Goal: Use online tool/utility: Utilize a website feature to perform a specific function

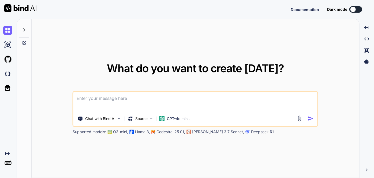
type textarea "x"
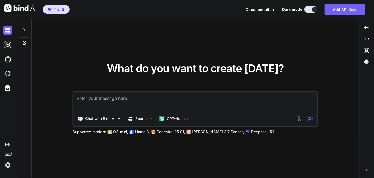
click at [298, 119] on img at bounding box center [299, 118] width 6 height 6
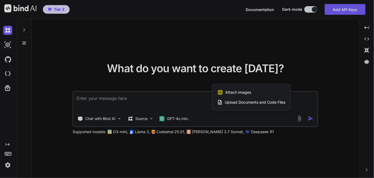
click at [256, 102] on span "Upload Documents and Code Files" at bounding box center [255, 101] width 61 height 5
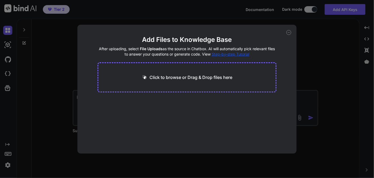
click at [211, 77] on p "Click to browse or Drag & Drop files here" at bounding box center [190, 77] width 83 height 6
type input "C:\fakepath\tmc9660.pdf"
click at [149, 100] on icon at bounding box center [149, 101] width 5 height 5
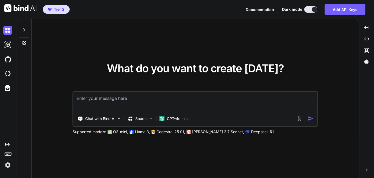
click at [300, 119] on img at bounding box center [299, 118] width 6 height 6
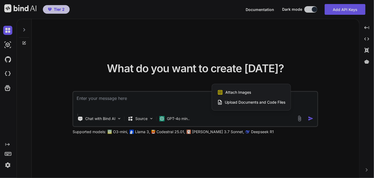
click at [244, 103] on span "Upload Documents and Code Files" at bounding box center [255, 101] width 61 height 5
type textarea "x"
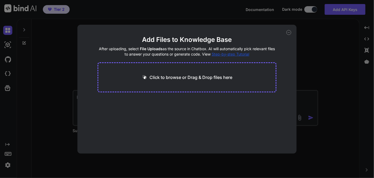
click at [192, 77] on p "Click to browse or Drag & Drop files here" at bounding box center [190, 77] width 83 height 6
click at [319, 88] on div "Add Files to Knowledge Base After uploading, select File Uploads as the source …" at bounding box center [187, 89] width 374 height 178
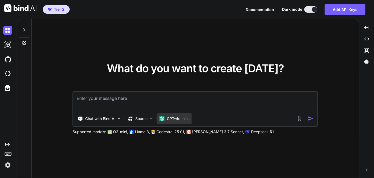
click at [176, 119] on p "GPT-4o min.." at bounding box center [178, 118] width 23 height 5
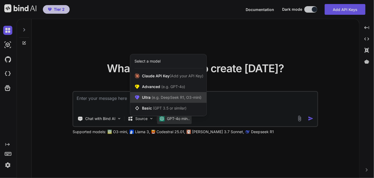
click at [170, 97] on span "(e.g. DeepSeek R1, O3-mini)" at bounding box center [175, 97] width 51 height 5
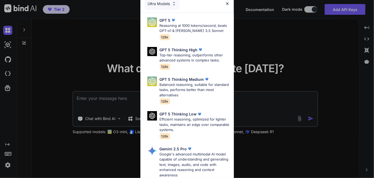
click at [102, 67] on div "Ultra Models GPT 5 Reasoning at 1000 tokens/second, beats GPT-o1 & Claude 3.5 S…" at bounding box center [187, 89] width 374 height 178
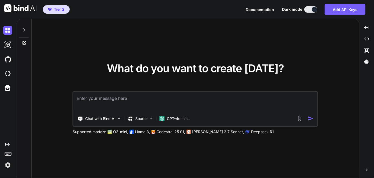
click at [300, 119] on img at bounding box center [299, 118] width 6 height 6
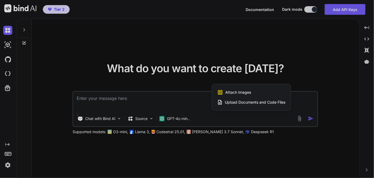
click at [249, 101] on span "Upload Documents and Code Files" at bounding box center [255, 101] width 61 height 5
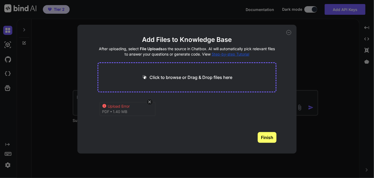
click at [103, 106] on icon at bounding box center [104, 106] width 4 height 4
click at [138, 107] on div "Upload Error" at bounding box center [129, 105] width 43 height 5
click at [150, 103] on icon at bounding box center [149, 101] width 5 height 5
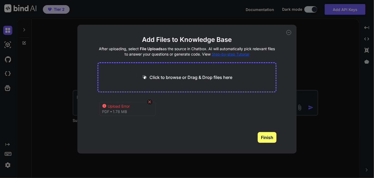
click at [152, 102] on icon at bounding box center [149, 101] width 5 height 5
click at [150, 102] on icon at bounding box center [149, 101] width 5 height 5
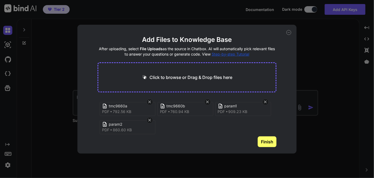
click at [265, 141] on button "Finish" at bounding box center [267, 141] width 19 height 11
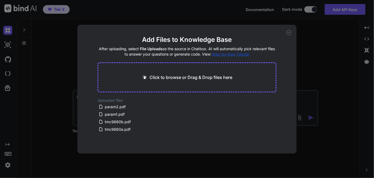
click at [321, 93] on div "Add Files to Knowledge Base After uploading, select File Uploads as the source …" at bounding box center [187, 89] width 374 height 178
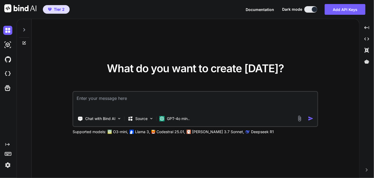
click at [231, 98] on textarea at bounding box center [195, 102] width 244 height 20
click at [167, 120] on p "GPT-4o min.." at bounding box center [178, 118] width 23 height 5
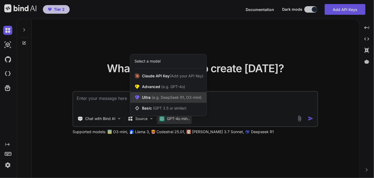
click at [159, 97] on span "(e.g. DeepSeek R1, O3-mini)" at bounding box center [175, 97] width 51 height 5
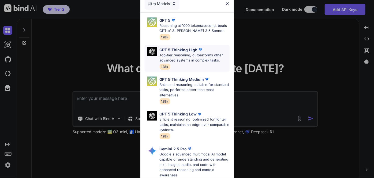
click at [180, 59] on p "Top-tier reasoning, outperforms other advanced systems in complex tasks." at bounding box center [195, 57] width 70 height 10
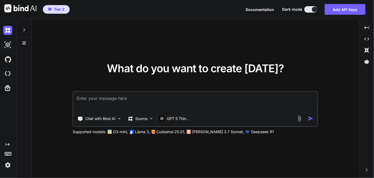
drag, startPoint x: 189, startPoint y: 99, endPoint x: 194, endPoint y: 96, distance: 5.9
click at [189, 99] on textarea at bounding box center [195, 102] width 244 height 20
click at [300, 119] on img at bounding box center [299, 118] width 6 height 6
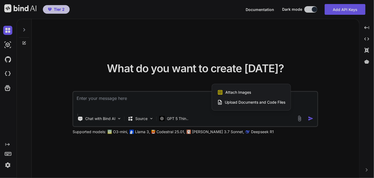
click at [237, 102] on span "Upload Documents and Code Files" at bounding box center [255, 101] width 61 height 5
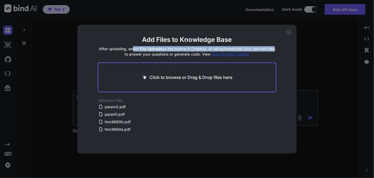
drag, startPoint x: 133, startPoint y: 48, endPoint x: 231, endPoint y: 46, distance: 98.0
click at [274, 47] on h4 "After uploading, select File Uploads as the source in Chatbox. AI will automati…" at bounding box center [186, 51] width 179 height 11
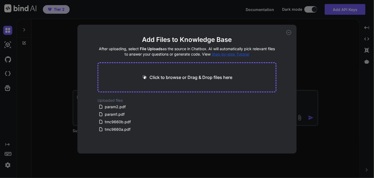
click at [341, 88] on div "Add Files to Knowledge Base After uploading, select File Uploads as the source …" at bounding box center [187, 89] width 374 height 178
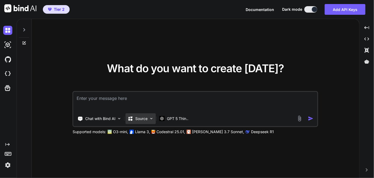
click at [150, 118] on img at bounding box center [151, 118] width 5 height 5
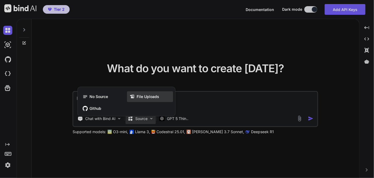
click at [148, 97] on span "File Uploads" at bounding box center [148, 96] width 22 height 5
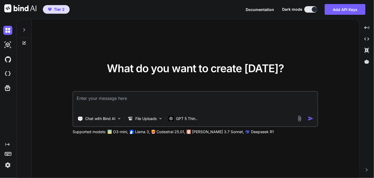
click at [185, 103] on textarea at bounding box center [195, 102] width 244 height 20
click at [132, 98] on textarea at bounding box center [195, 102] width 244 height 20
paste textarea "can help create C code assume using SPI send(uint8_t * txbuffer, uint8_t rxbuff…"
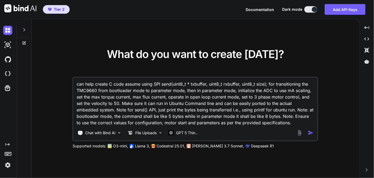
type textarea "can help create C code assume using SPI send(uint8_t * txbuffer, uint8_t rxbuff…"
click at [311, 134] on img "button" at bounding box center [311, 133] width 6 height 6
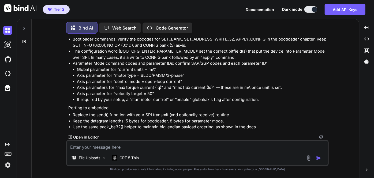
scroll to position [1213, 0]
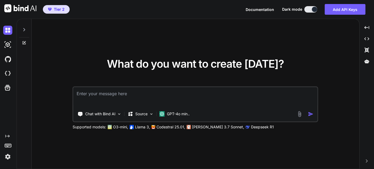
type textarea "x"
